Goal: Task Accomplishment & Management: Complete application form

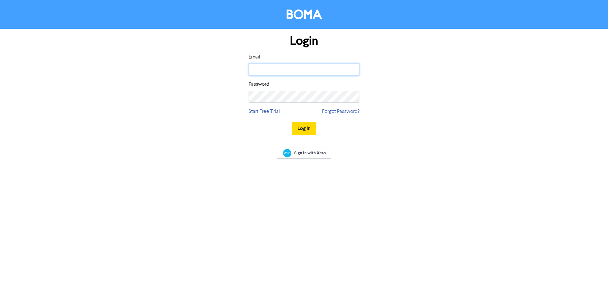
click at [277, 69] on input "email" at bounding box center [304, 70] width 111 height 12
click at [0, 288] on com-1password-button at bounding box center [0, 288] width 0 height 0
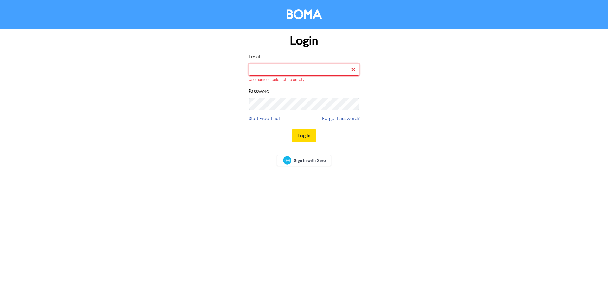
type input "[PERSON_NAME][EMAIL_ADDRESS][DOMAIN_NAME]"
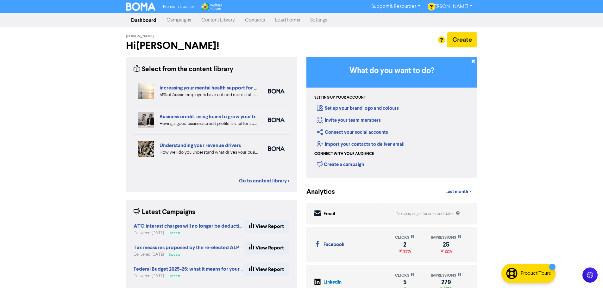
click at [256, 20] on link "Contacts" at bounding box center [255, 20] width 30 height 13
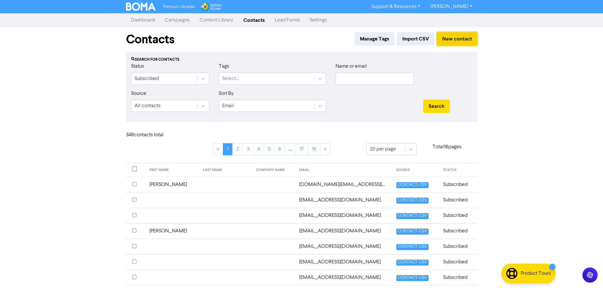
click at [470, 40] on button "New contact" at bounding box center [457, 38] width 41 height 13
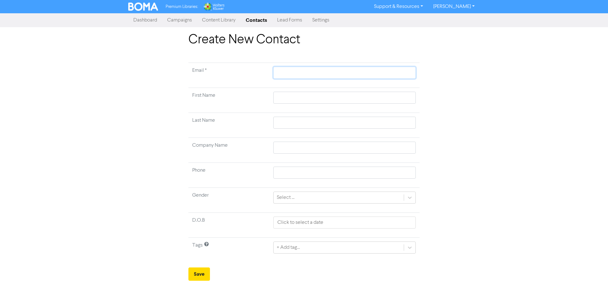
click at [381, 73] on input "text" at bounding box center [344, 73] width 143 height 12
type input "d"
type input "de"
type input "dem"
type input "demo"
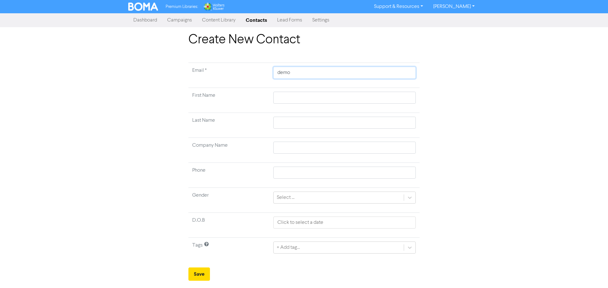
type input "demoz"
type input "demozj"
type input "demozjo"
type input "demozjos"
type input "demozjose"
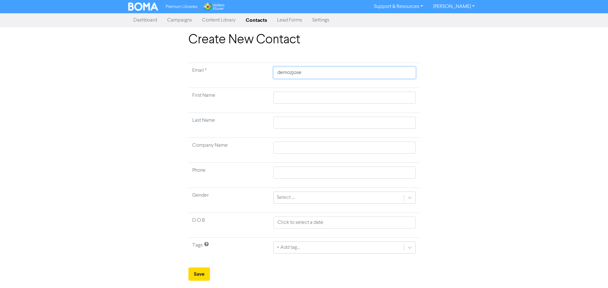
type input "demozjosep"
type input "demozjoseph"
type input "demozjoseph@"
type input "demozjoseph@g"
type input "demozjoseph@gm"
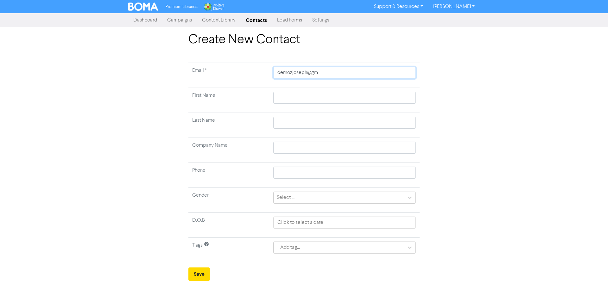
type input "demozjoseph@gma"
type input "demozjoseph@gmai"
type input "[EMAIL_ADDRESS]"
type input "[EMAIL_ADDRESS]."
type input "demozjoseph@gmail.c"
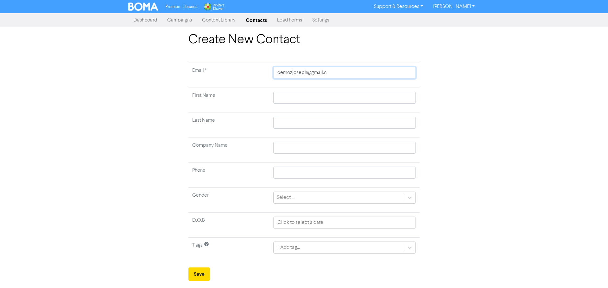
type input "[EMAIL_ADDRESS][DOMAIN_NAME]"
click at [442, 76] on div "Create New Contact Email * [EMAIL_ADDRESS][DOMAIN_NAME] First Name Last Name Co…" at bounding box center [304, 156] width 361 height 249
click at [314, 98] on input "text" at bounding box center [344, 98] width 143 height 12
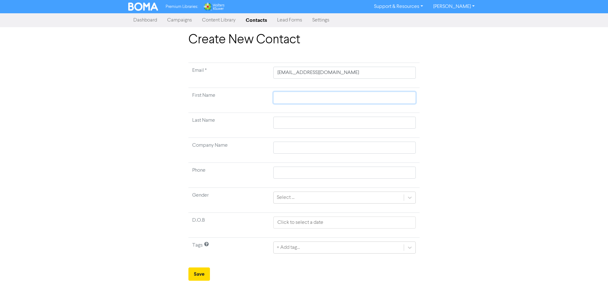
type input "J"
type input "Jo"
type input "[PERSON_NAME]"
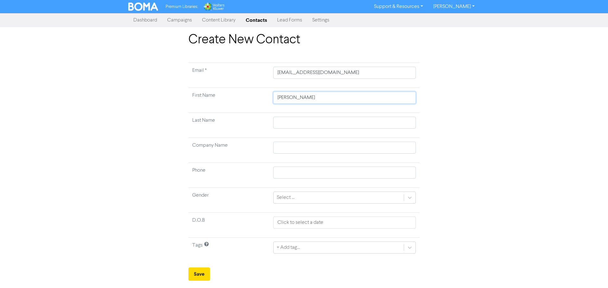
type input "[PERSON_NAME]"
type input "D"
type input "De"
type input "Dem"
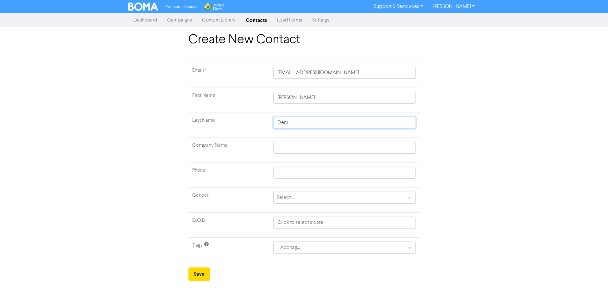
type input "Demo"
type input "Demoz"
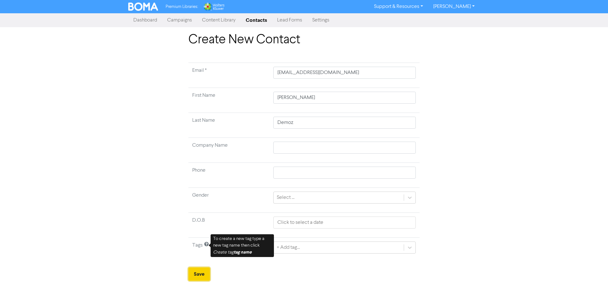
click at [199, 273] on button "Save" at bounding box center [199, 274] width 22 height 13
